Goal: Transaction & Acquisition: Purchase product/service

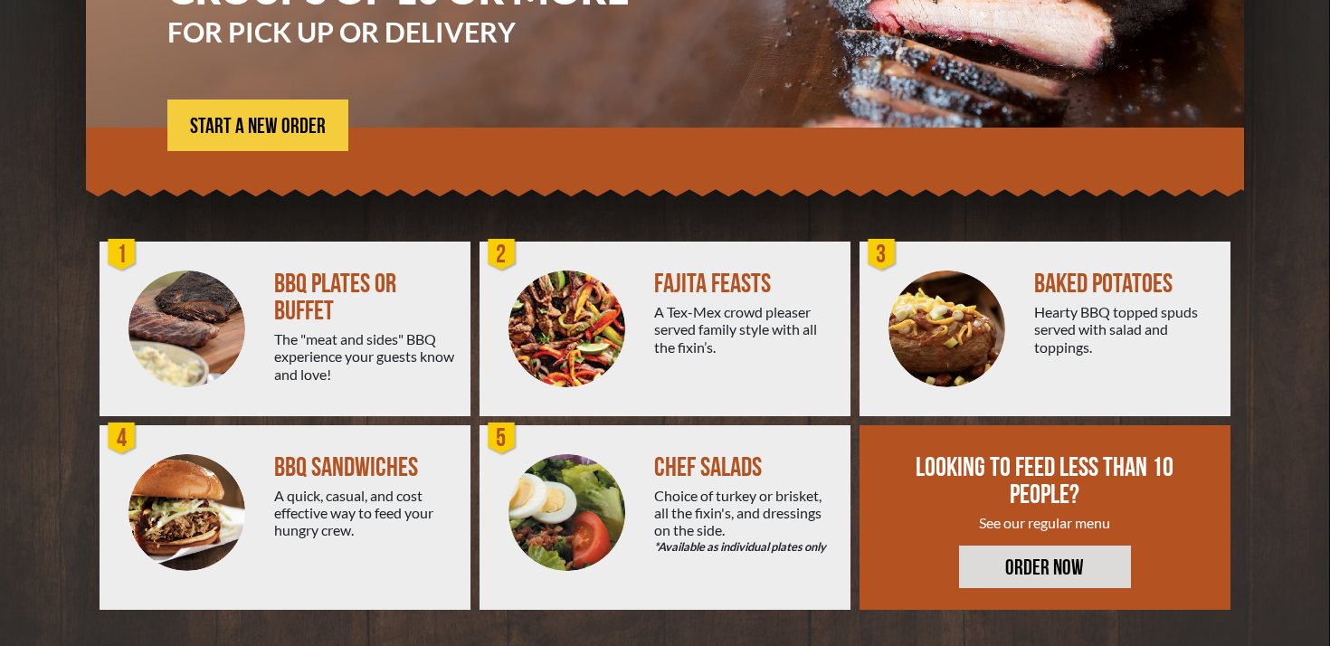
scroll to position [407, 0]
click at [718, 270] on div "FAJITA FEASTS" at bounding box center [745, 283] width 182 height 27
click at [669, 303] on div "A Tex-Mex crowd pleaser served family style with all the fixin’s." at bounding box center [745, 329] width 182 height 52
click at [566, 309] on img at bounding box center [566, 328] width 117 height 117
click at [676, 307] on div "A Tex-Mex crowd pleaser served family style with all the fixin’s." at bounding box center [745, 329] width 182 height 52
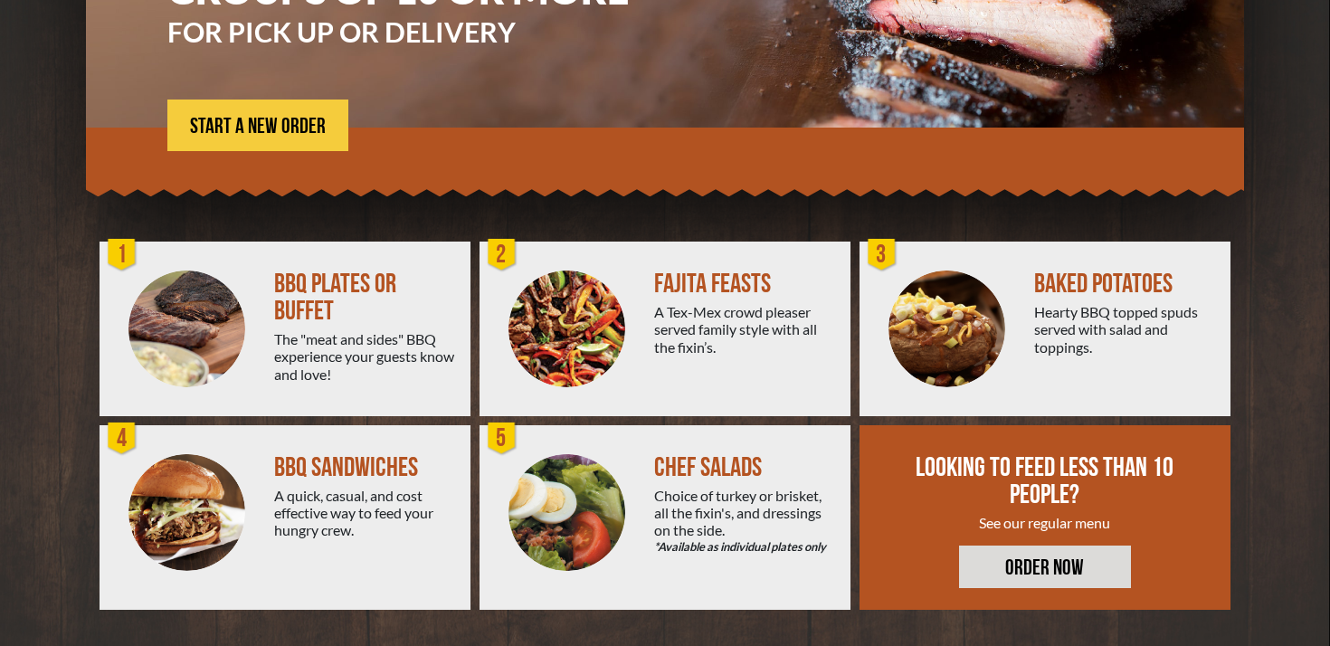
click at [545, 284] on img at bounding box center [566, 328] width 117 height 117
click at [508, 237] on div "2" at bounding box center [502, 255] width 36 height 36
click at [564, 383] on img at bounding box center [566, 328] width 117 height 117
click at [506, 270] on div "2" at bounding box center [502, 255] width 36 height 36
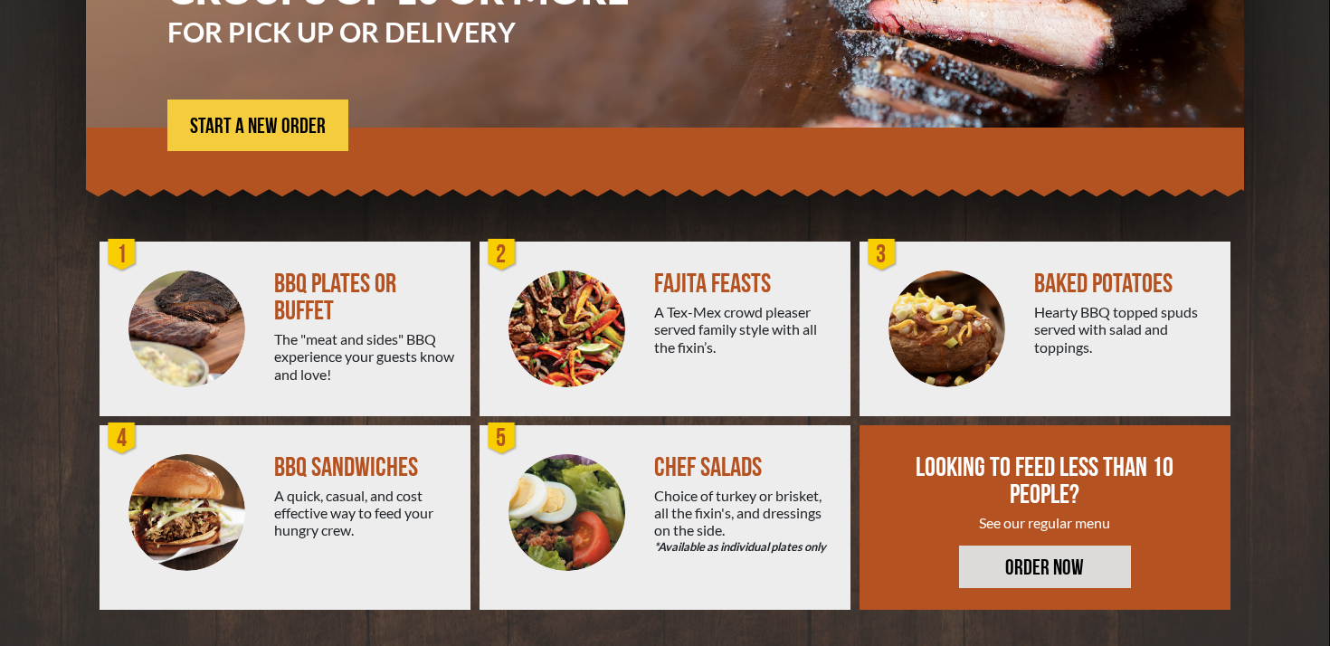
click at [316, 325] on div "BBQ PLATES OR BUFFET" at bounding box center [365, 297] width 182 height 54
click at [331, 539] on div "A quick, casual, and cost effective way to feed your hungry crew." at bounding box center [365, 513] width 182 height 52
click at [687, 403] on div "FAJITA FEASTS A Tex-Mex crowd pleaser served family style with all the fixin’s." at bounding box center [752, 329] width 196 height 175
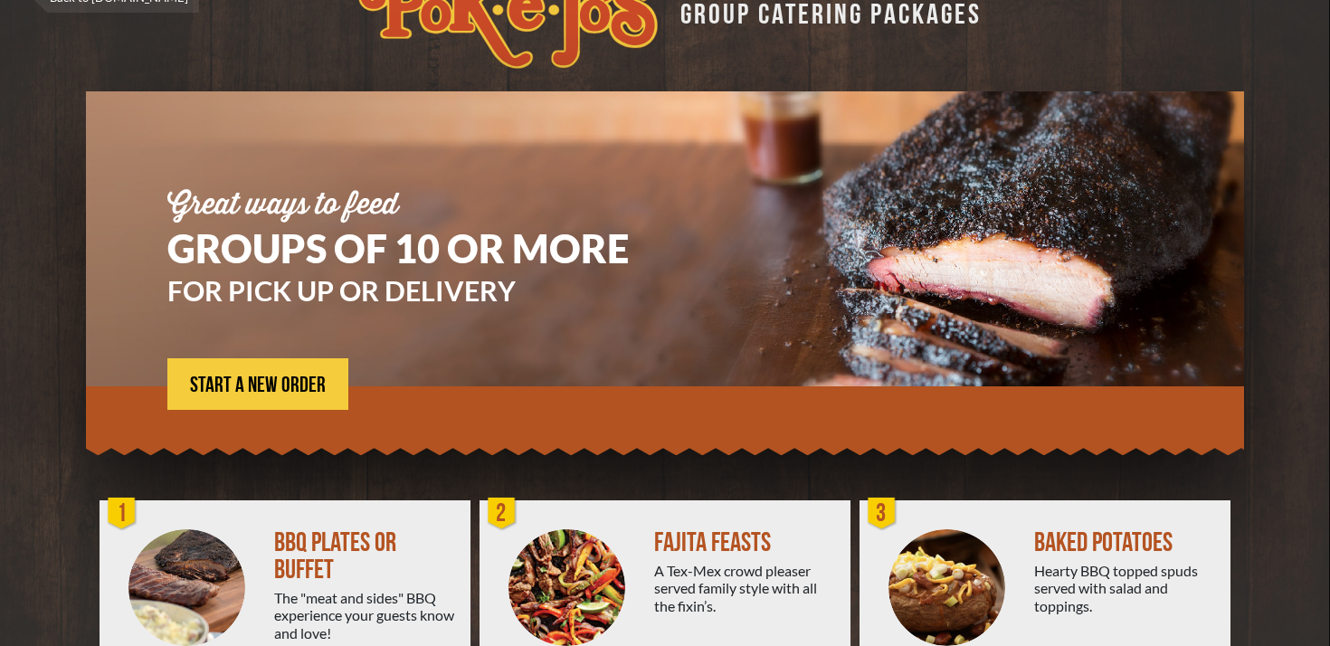
scroll to position [59, 0]
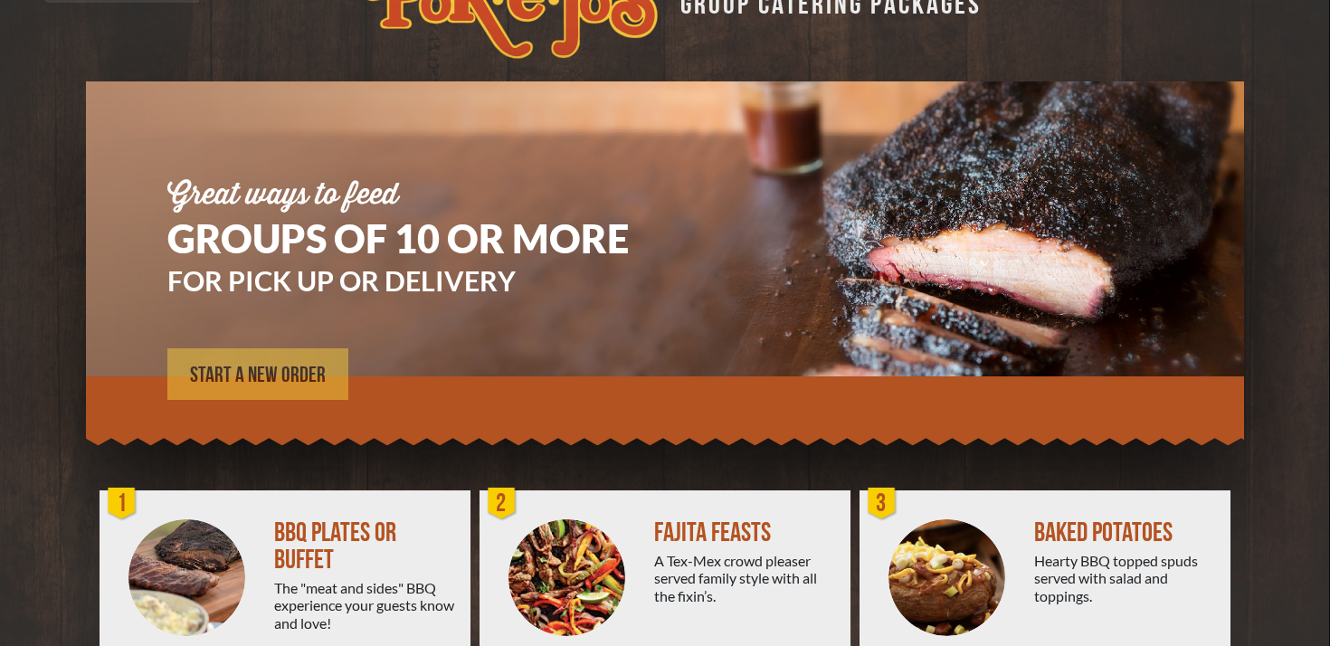
click at [302, 386] on span "START A NEW ORDER" at bounding box center [258, 376] width 136 height 22
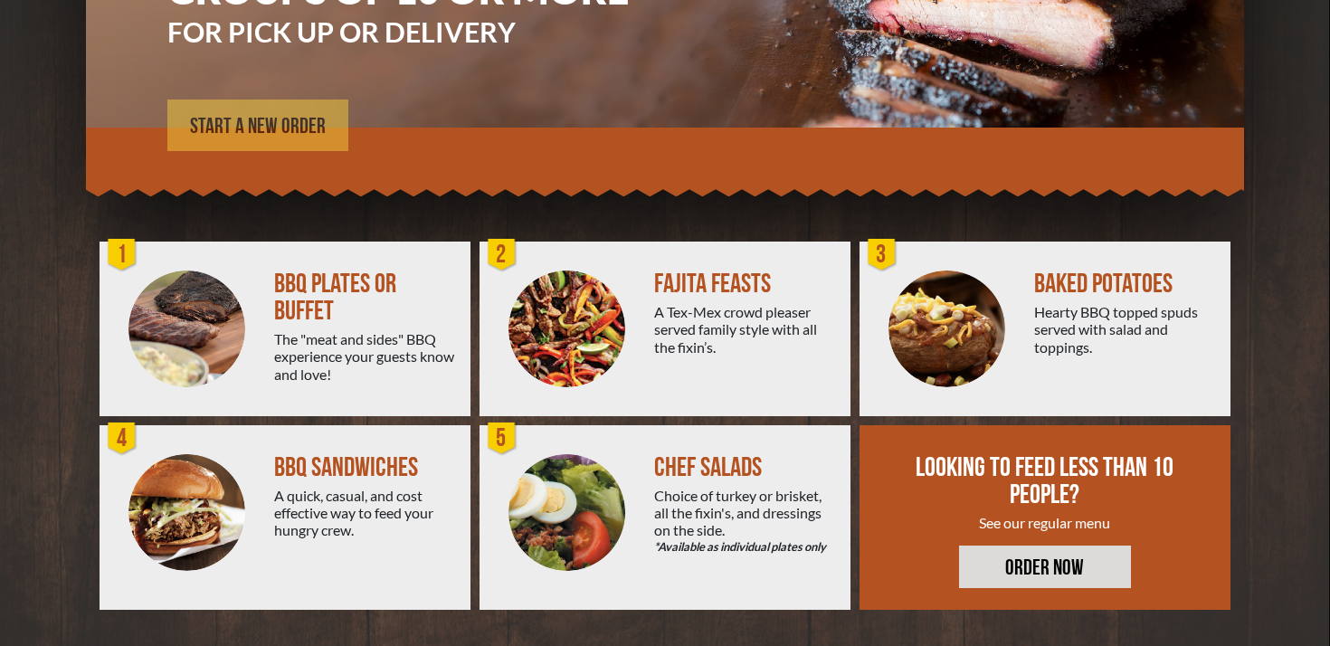
scroll to position [407, 0]
click at [318, 306] on div "BBQ PLATES OR BUFFET" at bounding box center [365, 297] width 182 height 54
